Goal: Information Seeking & Learning: Learn about a topic

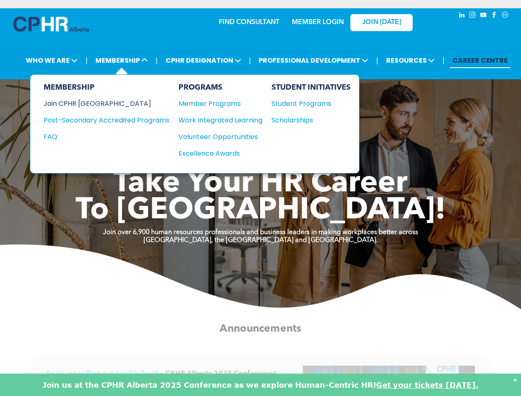
click at [94, 103] on div "Join CPHR [GEOGRAPHIC_DATA]" at bounding box center [100, 103] width 113 height 10
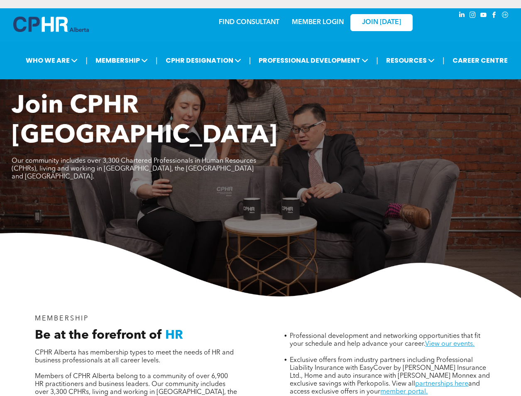
click at [304, 22] on link "MEMBER LOGIN" at bounding box center [318, 22] width 52 height 7
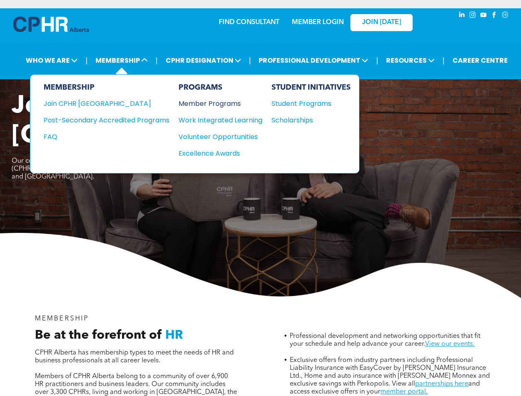
click at [223, 103] on div "Member Programs" at bounding box center [217, 103] width 76 height 10
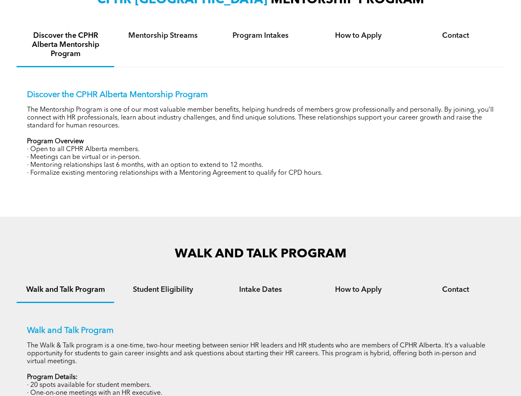
scroll to position [297, 0]
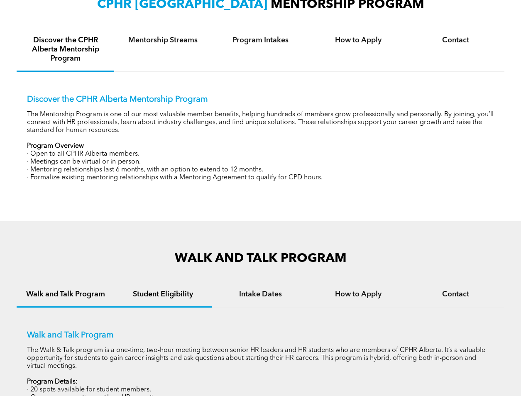
click at [182, 294] on h4 "Student Eligibility" at bounding box center [163, 294] width 83 height 9
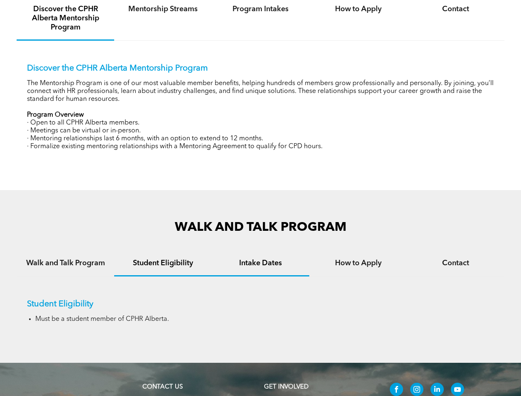
scroll to position [380, 0]
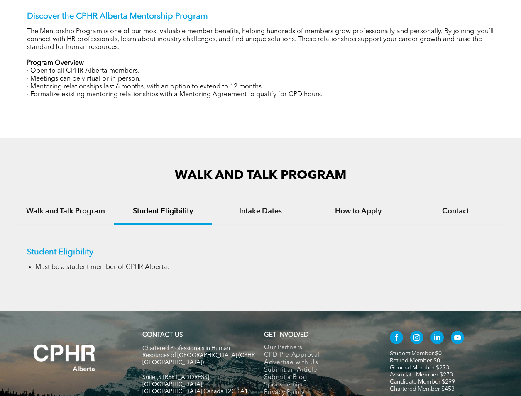
click at [251, 228] on div "Student Eligibility Must be a student member of CPHR Alberta." at bounding box center [261, 253] width 488 height 57
click at [251, 215] on div "Intake Dates" at bounding box center [261, 211] width 98 height 25
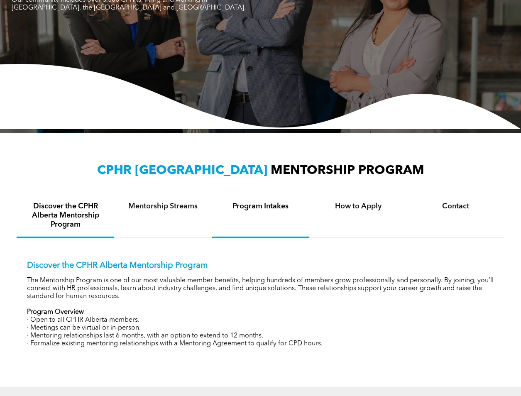
scroll to position [0, 0]
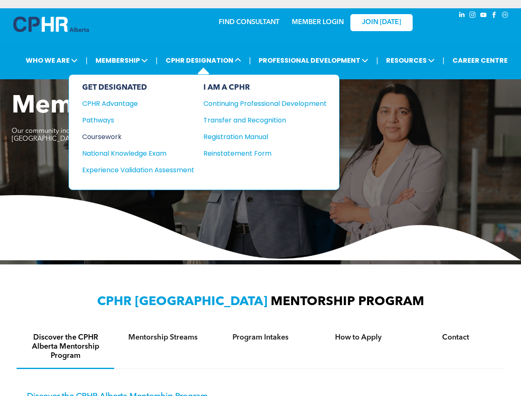
click at [115, 134] on div "Coursework" at bounding box center [132, 137] width 101 height 10
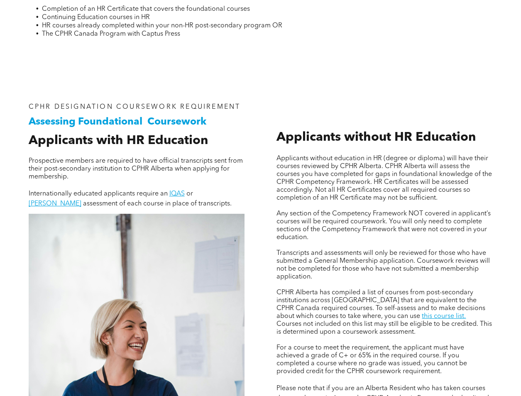
scroll to position [581, 0]
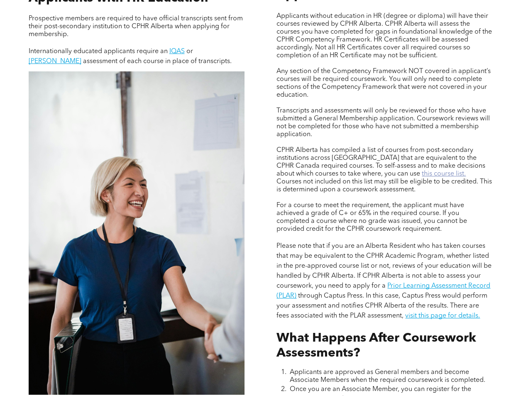
click at [422, 171] on link "this course list." at bounding box center [444, 174] width 44 height 7
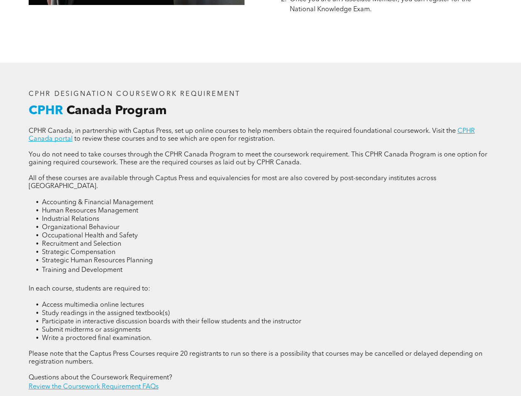
scroll to position [1080, 0]
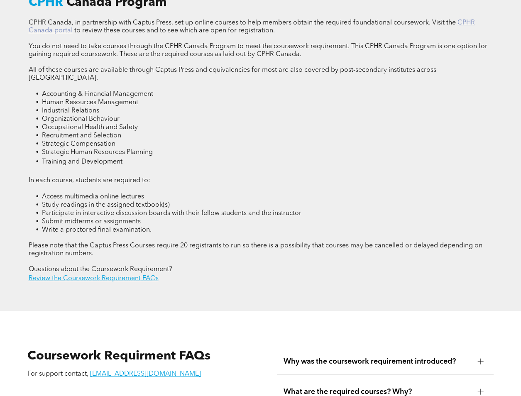
click at [472, 22] on link "CPHR Canada portal" at bounding box center [252, 27] width 446 height 15
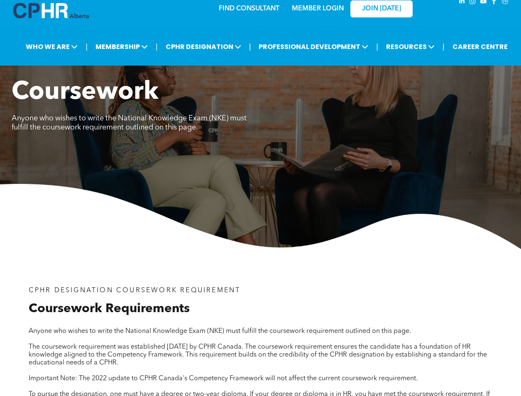
scroll to position [0, 0]
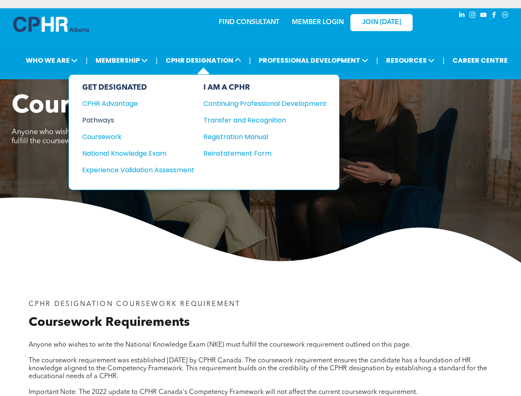
click at [106, 115] on div "Pathways" at bounding box center [132, 120] width 101 height 10
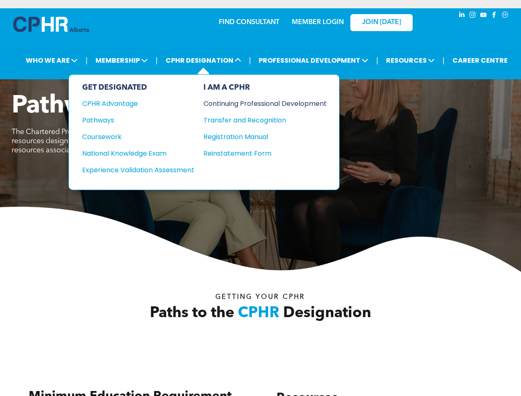
click at [239, 105] on div "Continuing Professional Development" at bounding box center [259, 103] width 111 height 10
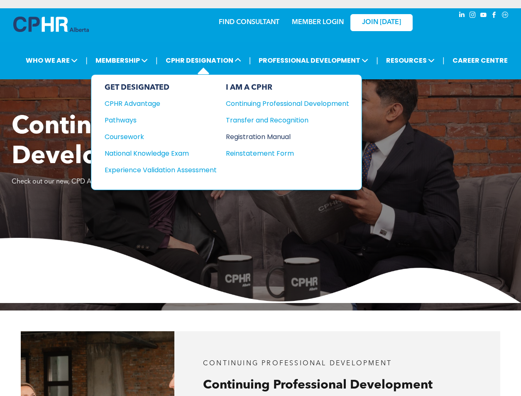
click at [257, 138] on div "Registration Manual" at bounding box center [281, 137] width 111 height 10
